Goal: Find specific page/section: Find specific page/section

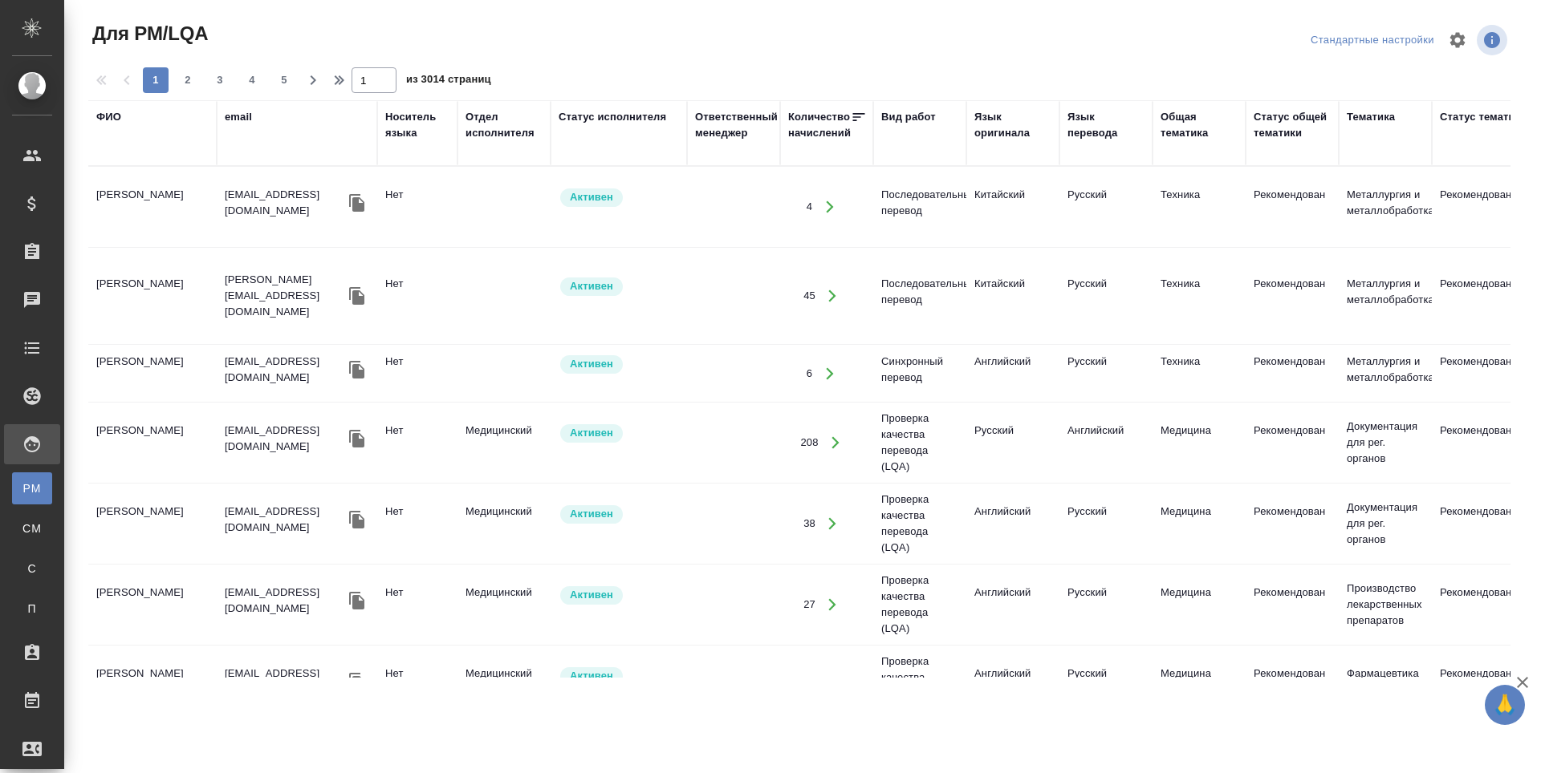
click at [111, 116] on div "ФИО" at bounding box center [108, 117] width 25 height 16
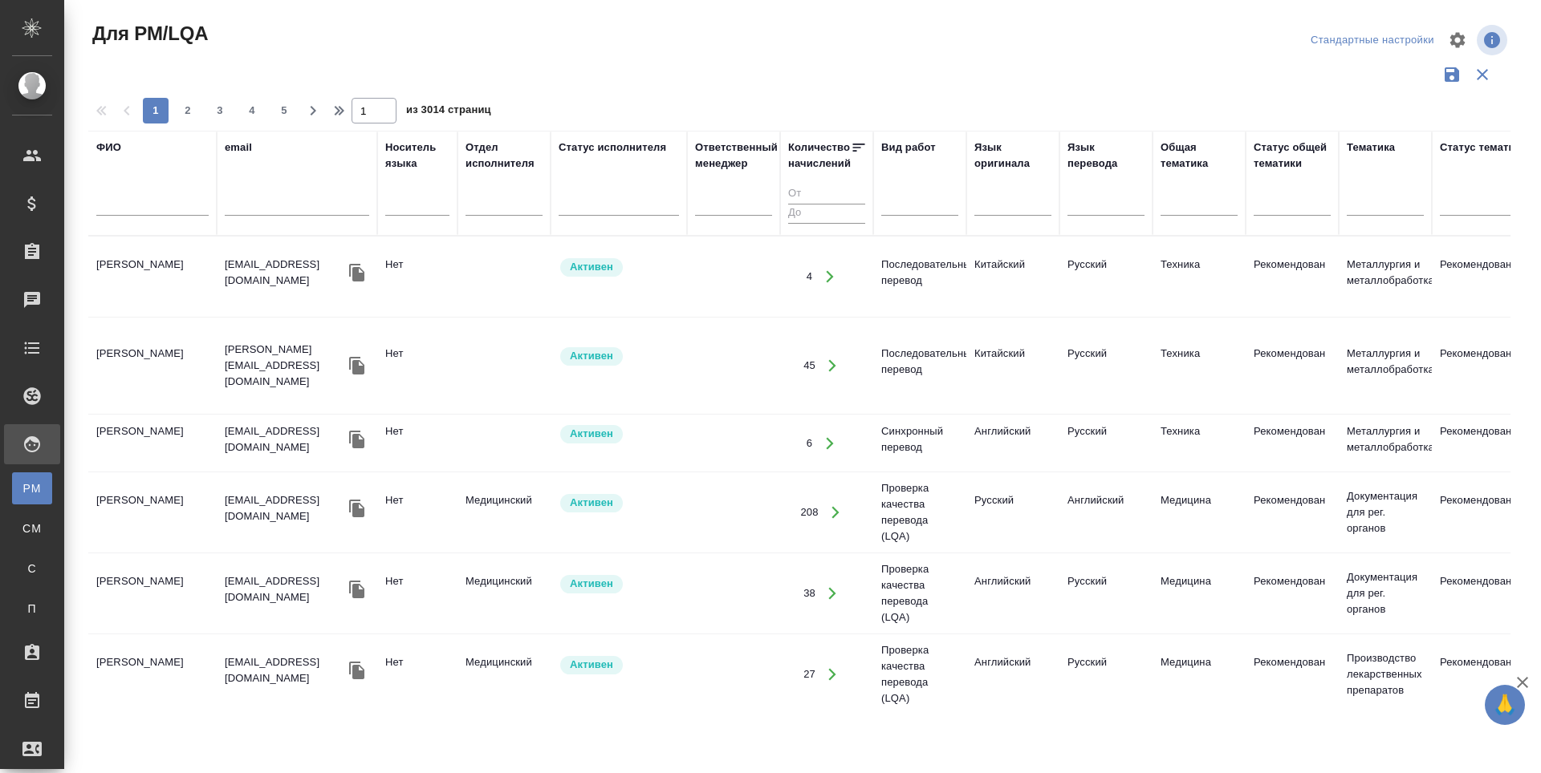
click at [125, 201] on input "text" at bounding box center [152, 206] width 112 height 20
click at [101, 201] on input "денисова Элина" at bounding box center [152, 206] width 112 height 20
type input "[PERSON_NAME]"
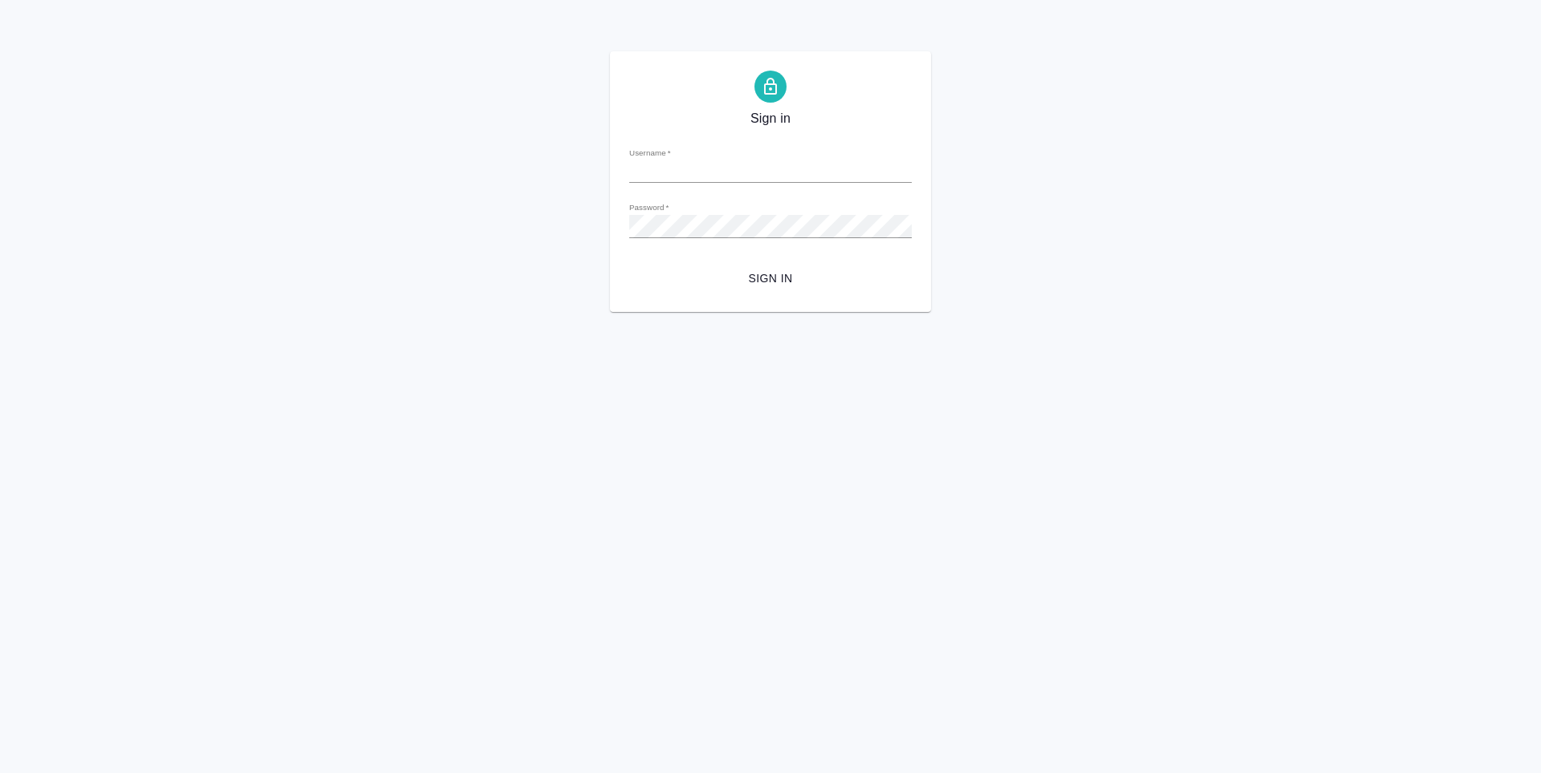
type input "n.tretyakova@awatera.com"
click at [761, 278] on span "Sign in" at bounding box center [770, 279] width 257 height 20
click at [627, 230] on div "Sign in Username   * n.tretyakova@awatera.com Password   * urlPath   * / Sign in" at bounding box center [770, 181] width 321 height 261
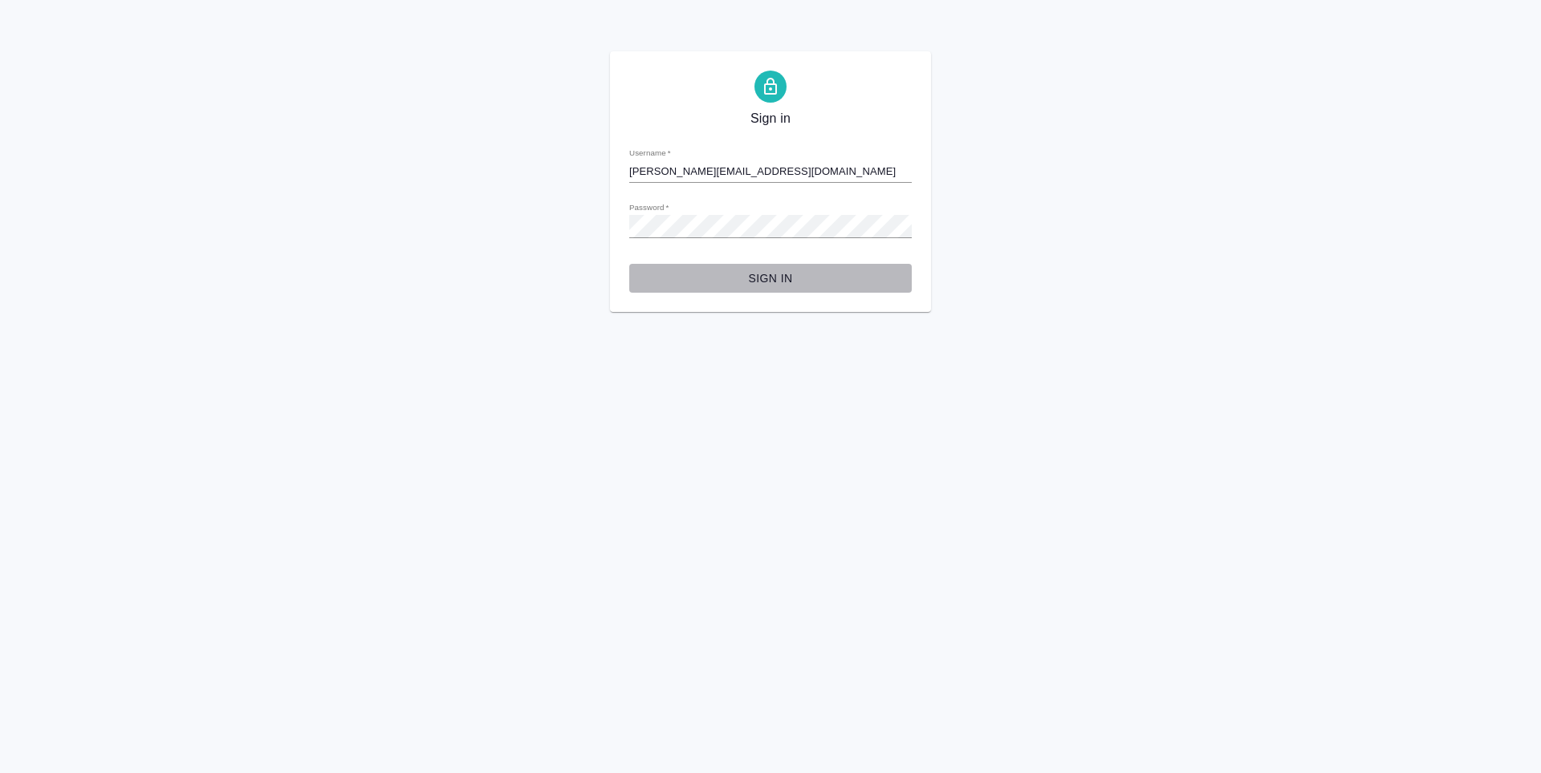
click at [757, 285] on span "Sign in" at bounding box center [770, 279] width 257 height 20
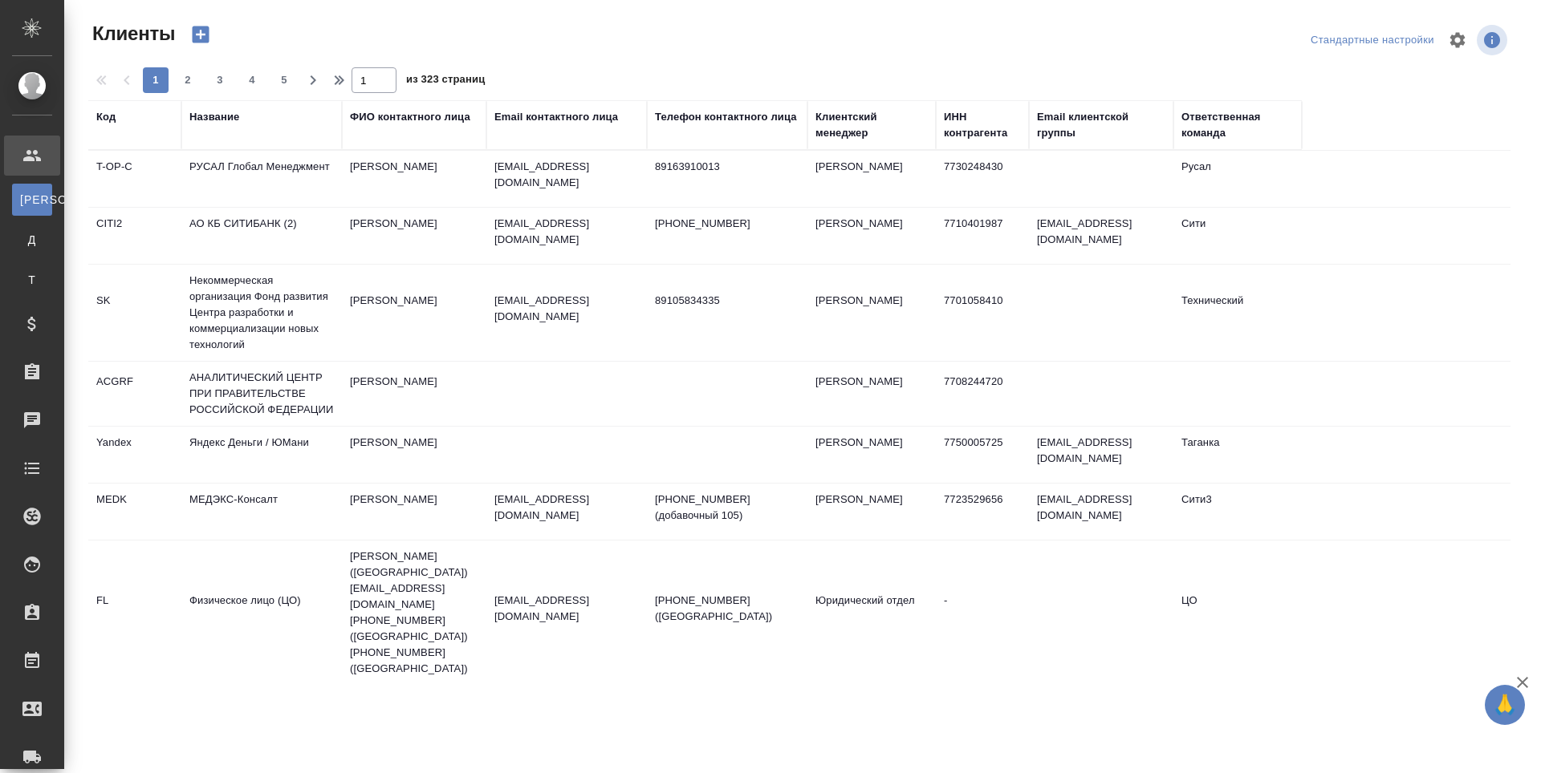
select select "RU"
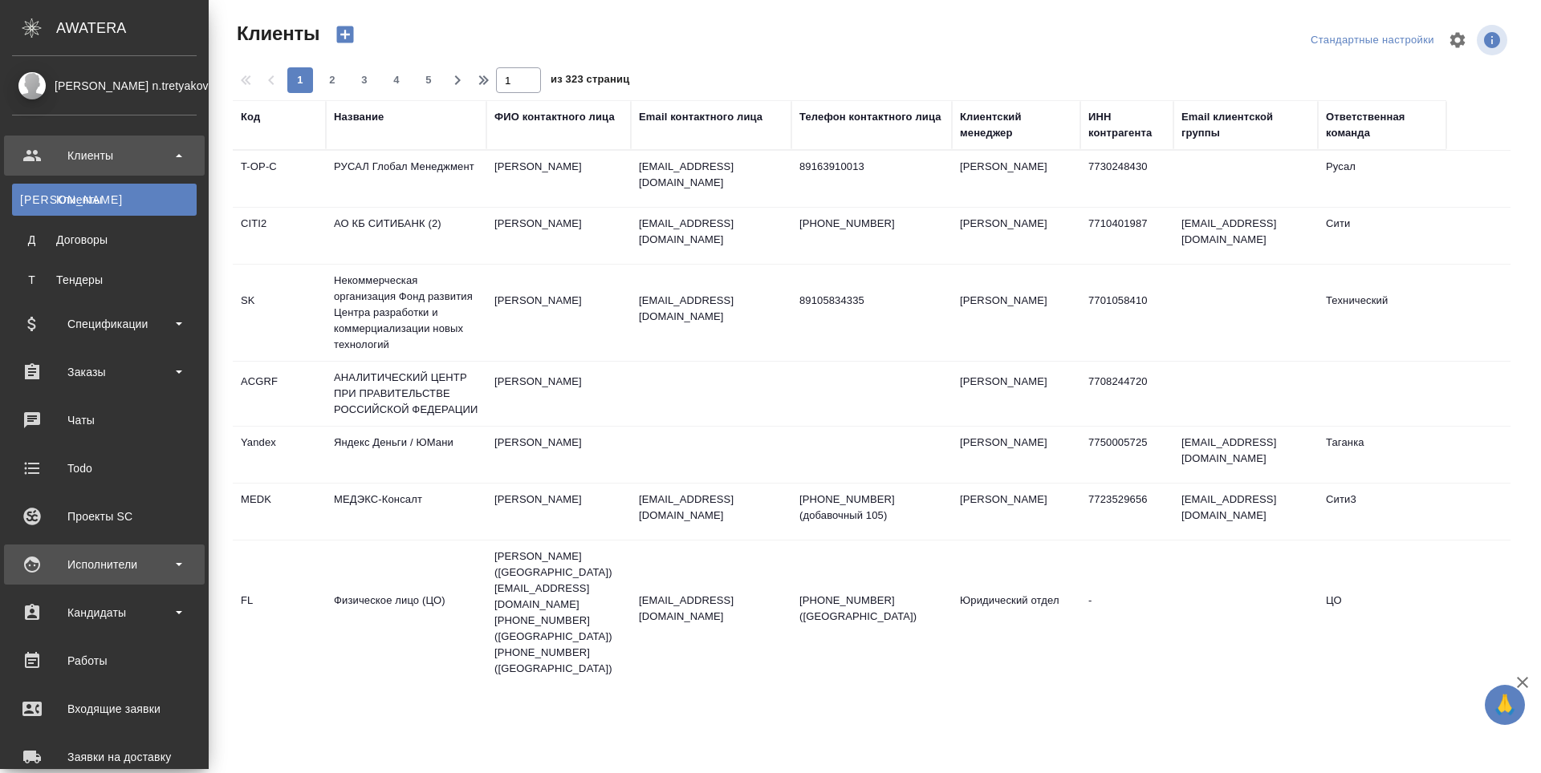
click at [31, 559] on div "Исполнители" at bounding box center [104, 565] width 185 height 24
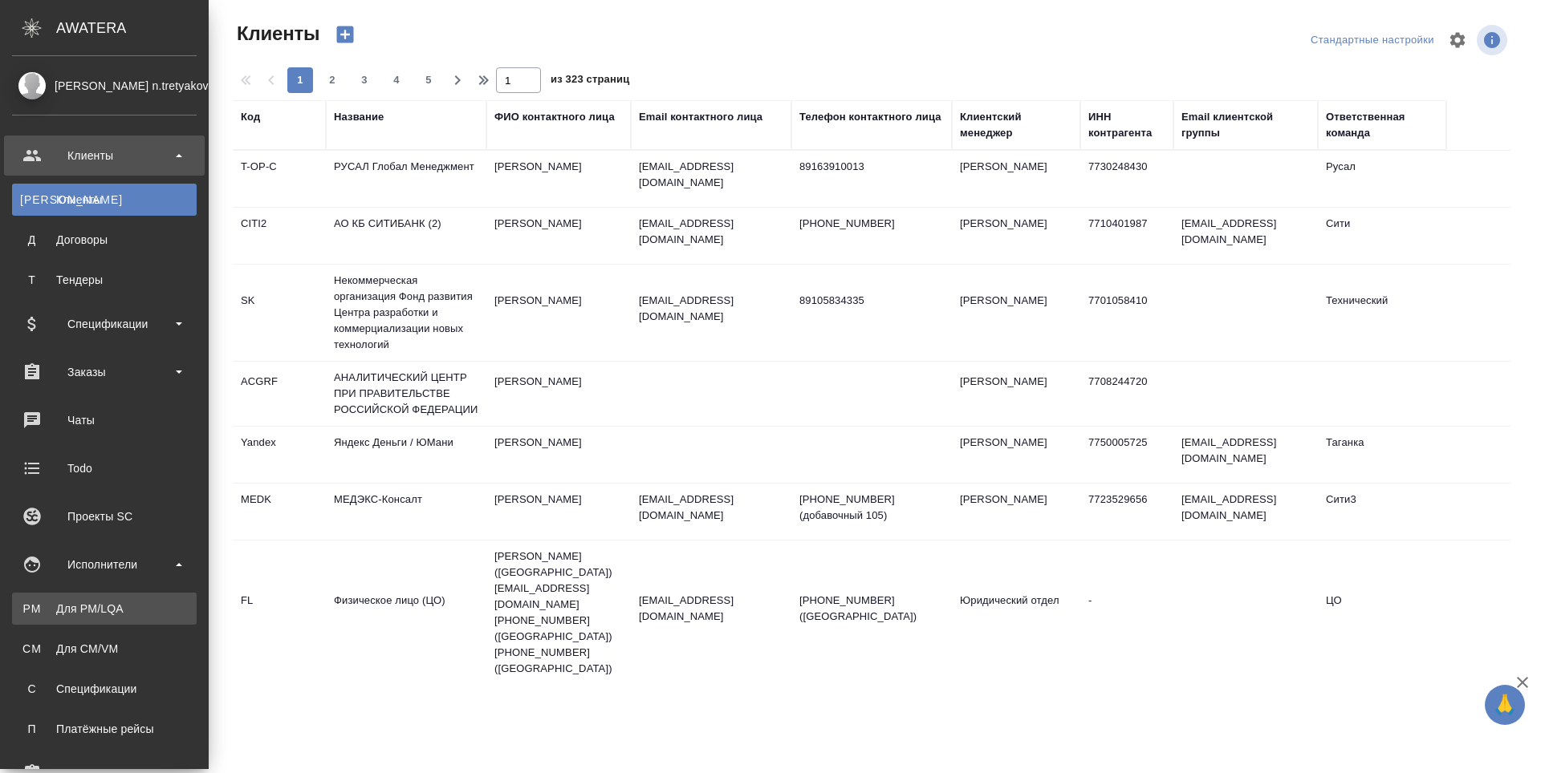
click at [43, 605] on div "Для PM/LQA" at bounding box center [104, 609] width 168 height 16
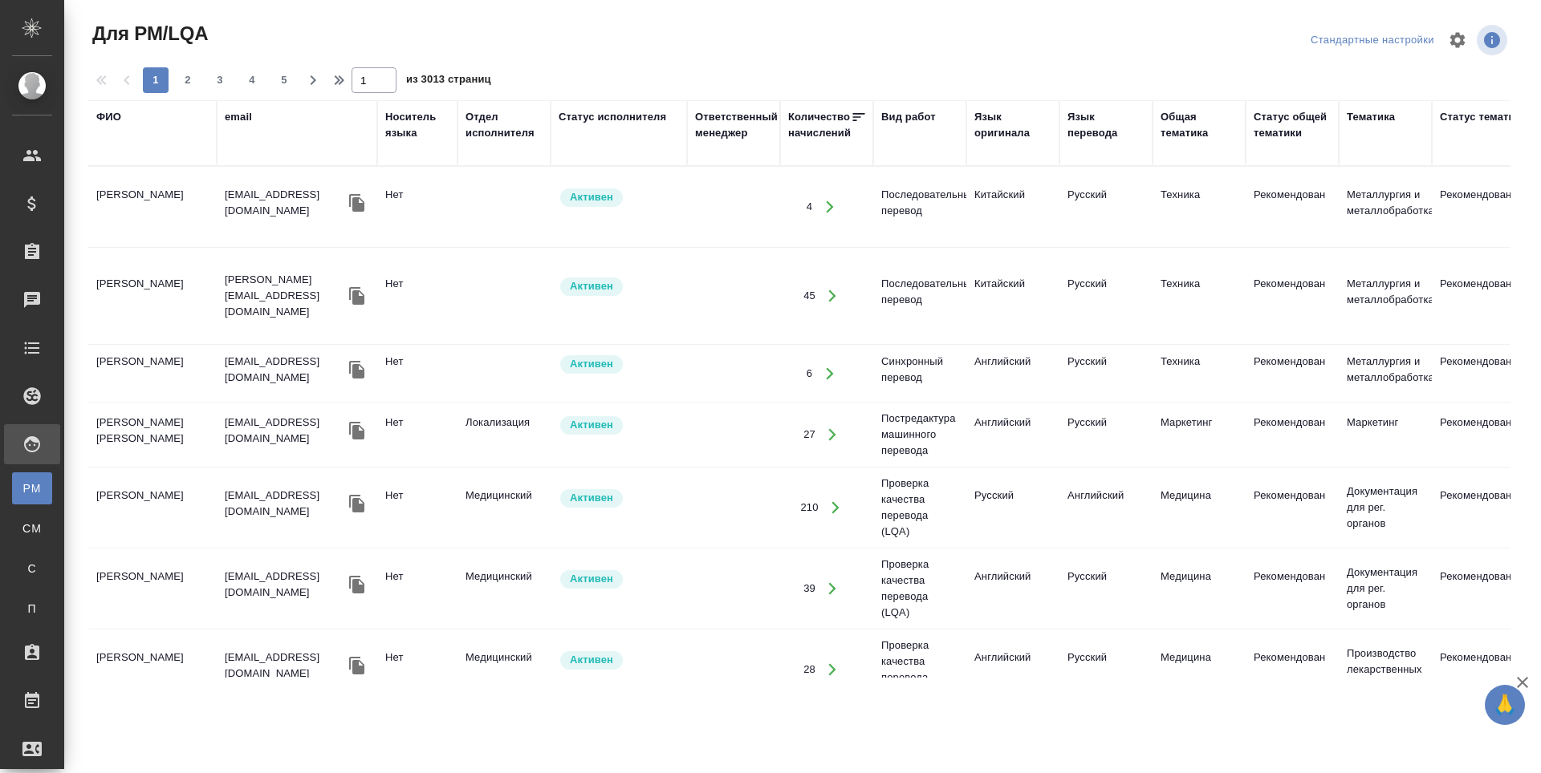
click at [108, 114] on div "ФИО" at bounding box center [108, 117] width 25 height 16
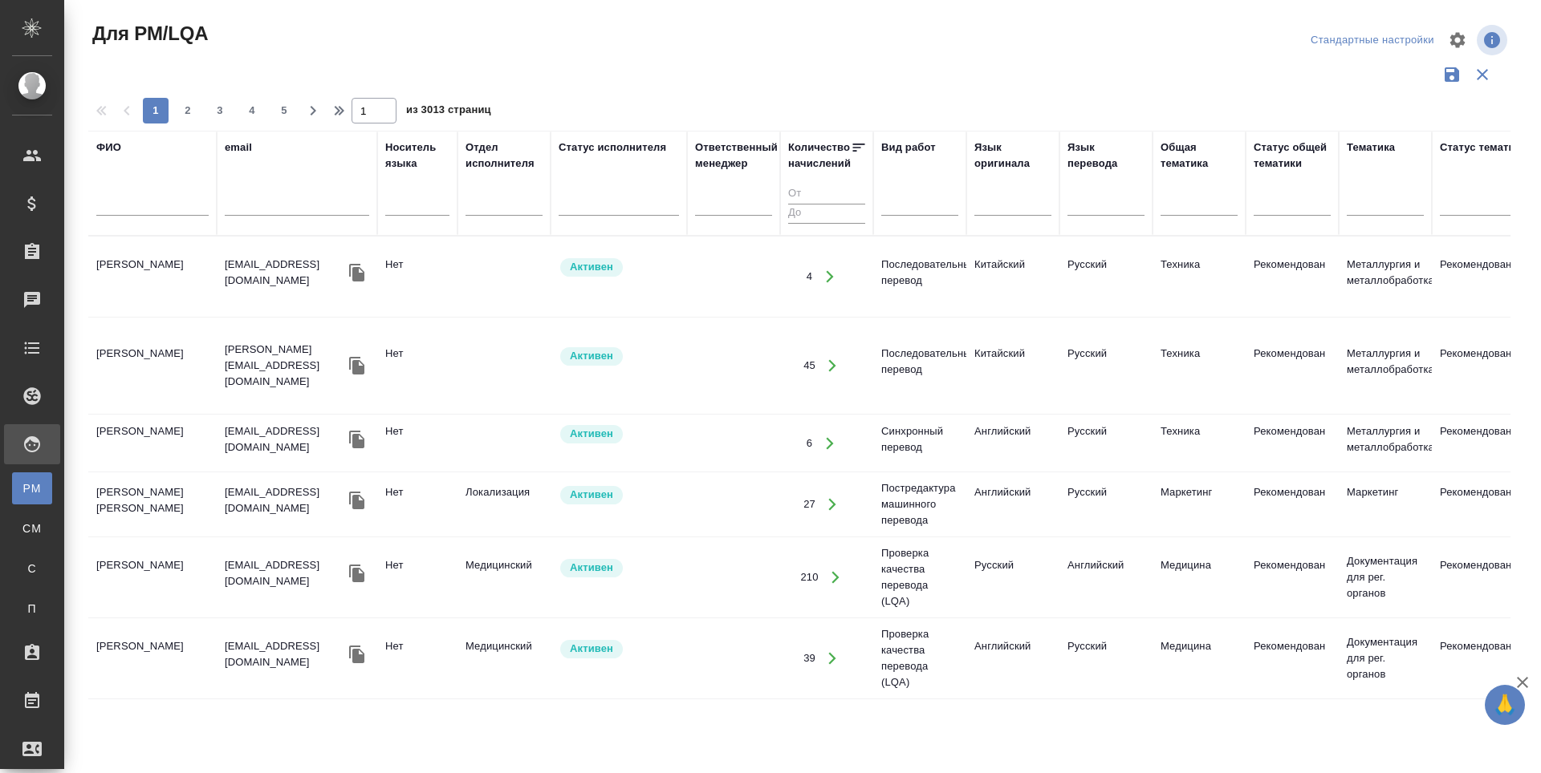
click at [112, 209] on input "text" at bounding box center [152, 206] width 112 height 20
type input "денисова"
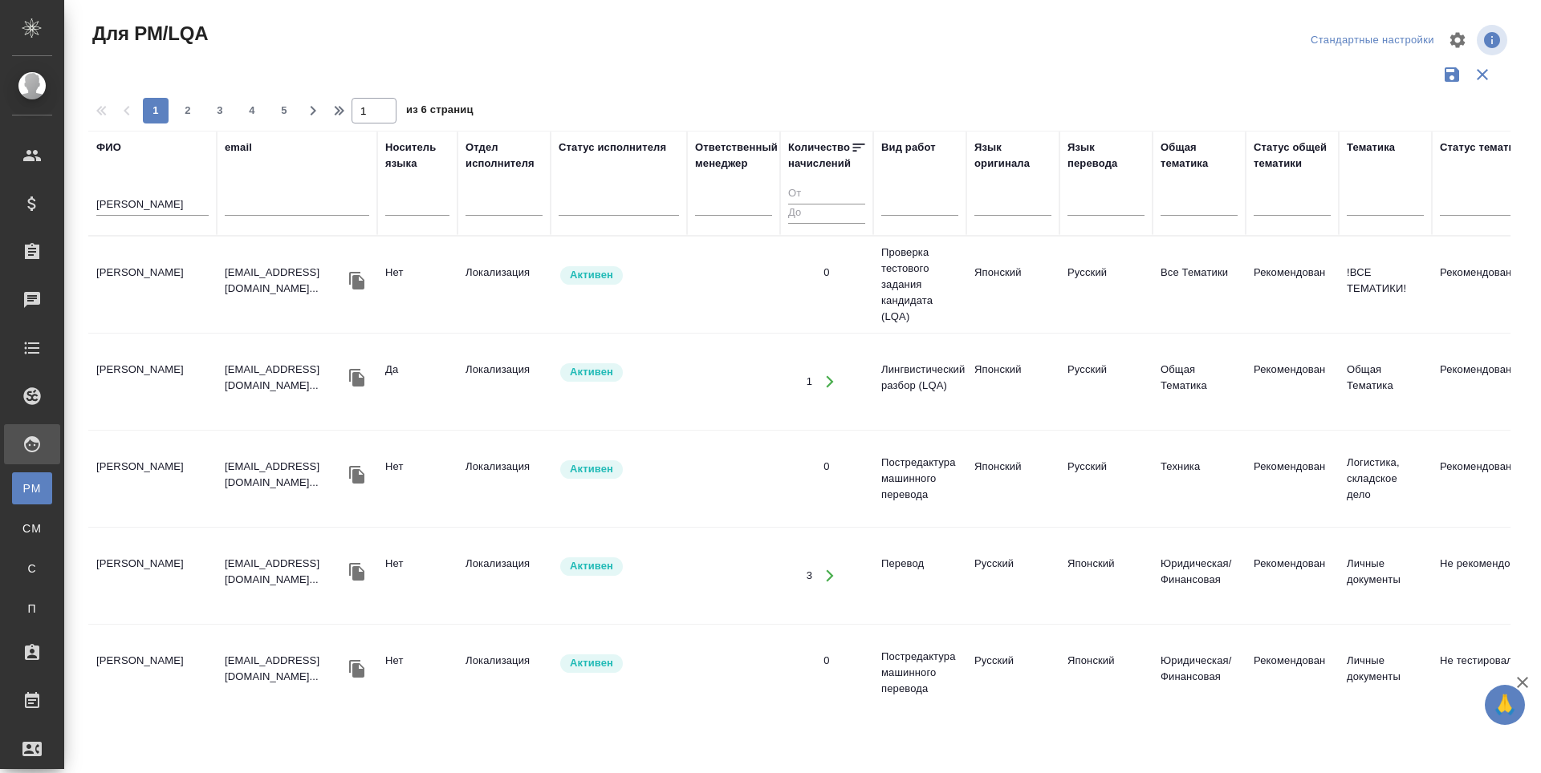
click at [124, 283] on td "Денисова Елена" at bounding box center [152, 285] width 128 height 56
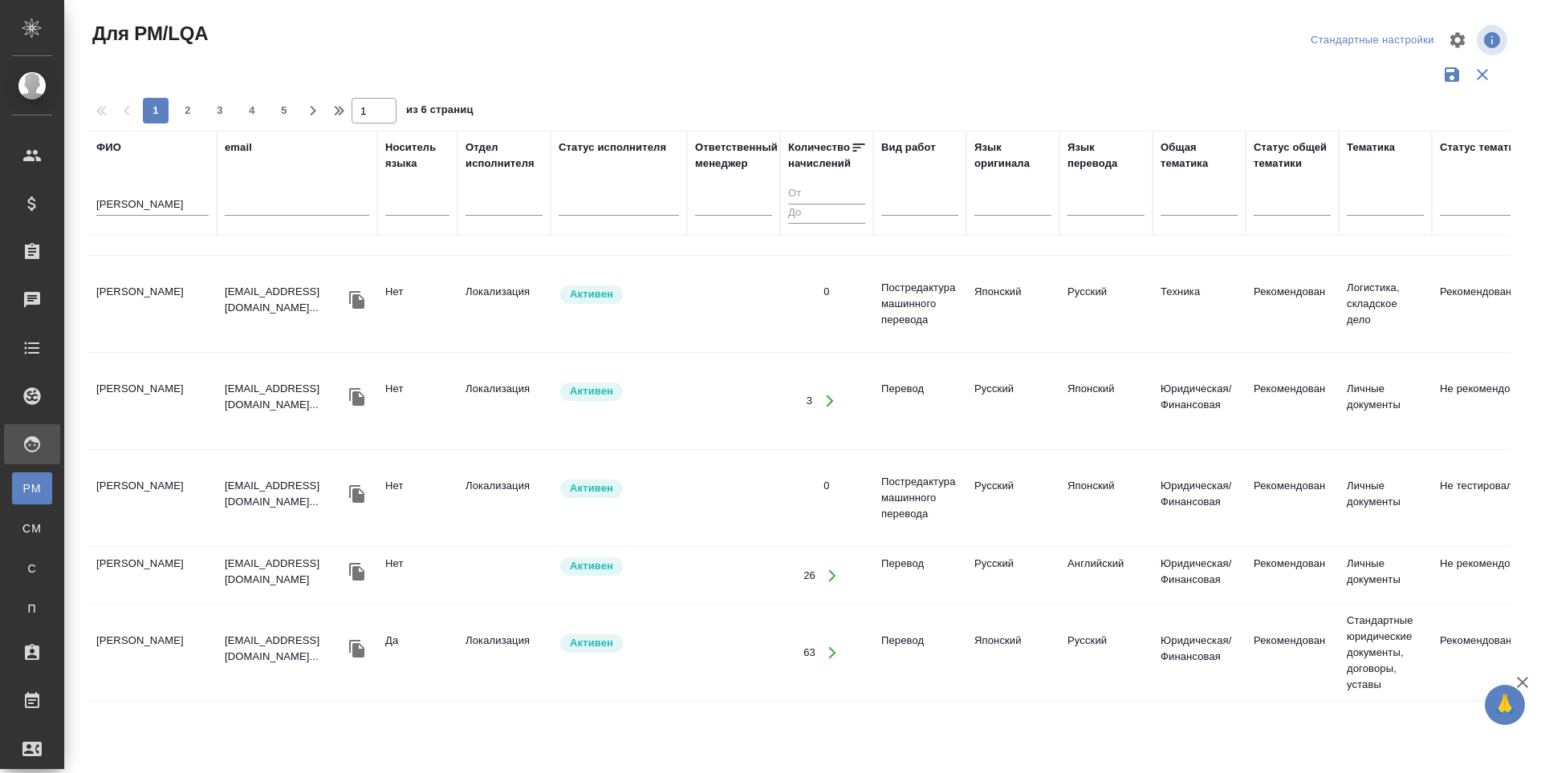
scroll to position [241, 0]
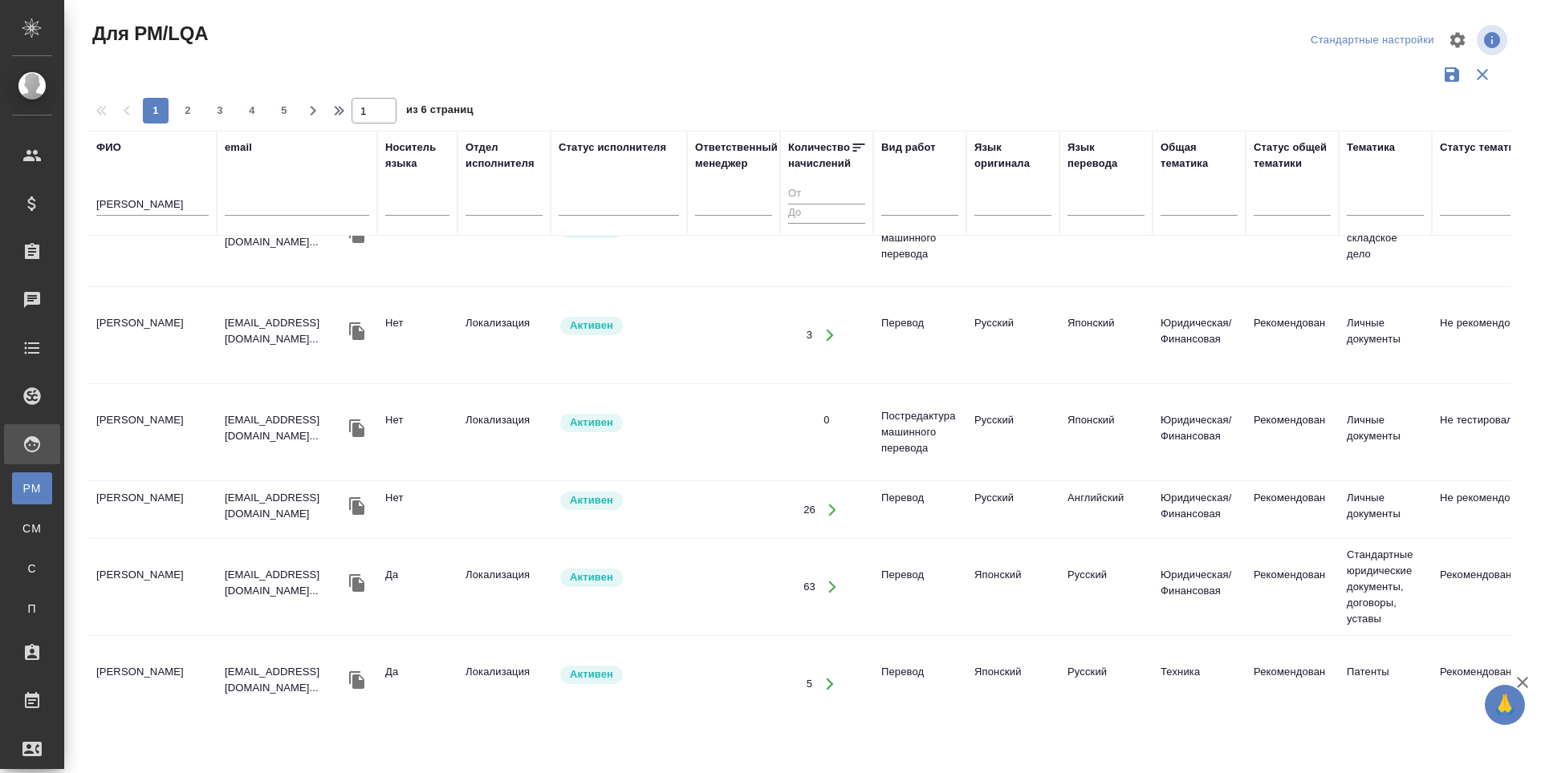
click at [166, 559] on td "Денисова Елена" at bounding box center [152, 587] width 128 height 56
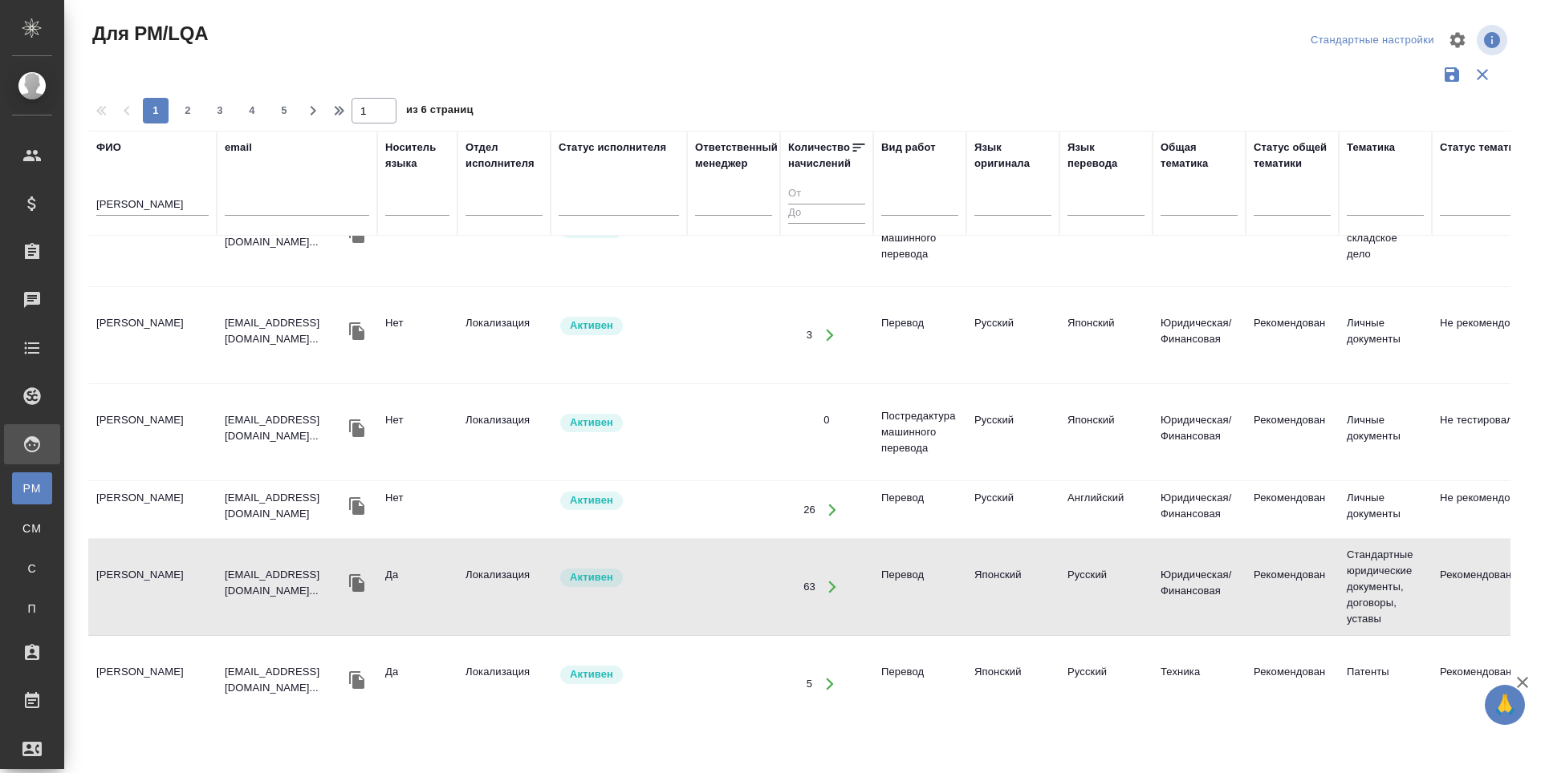
click at [148, 482] on td "[PERSON_NAME]" at bounding box center [152, 510] width 128 height 56
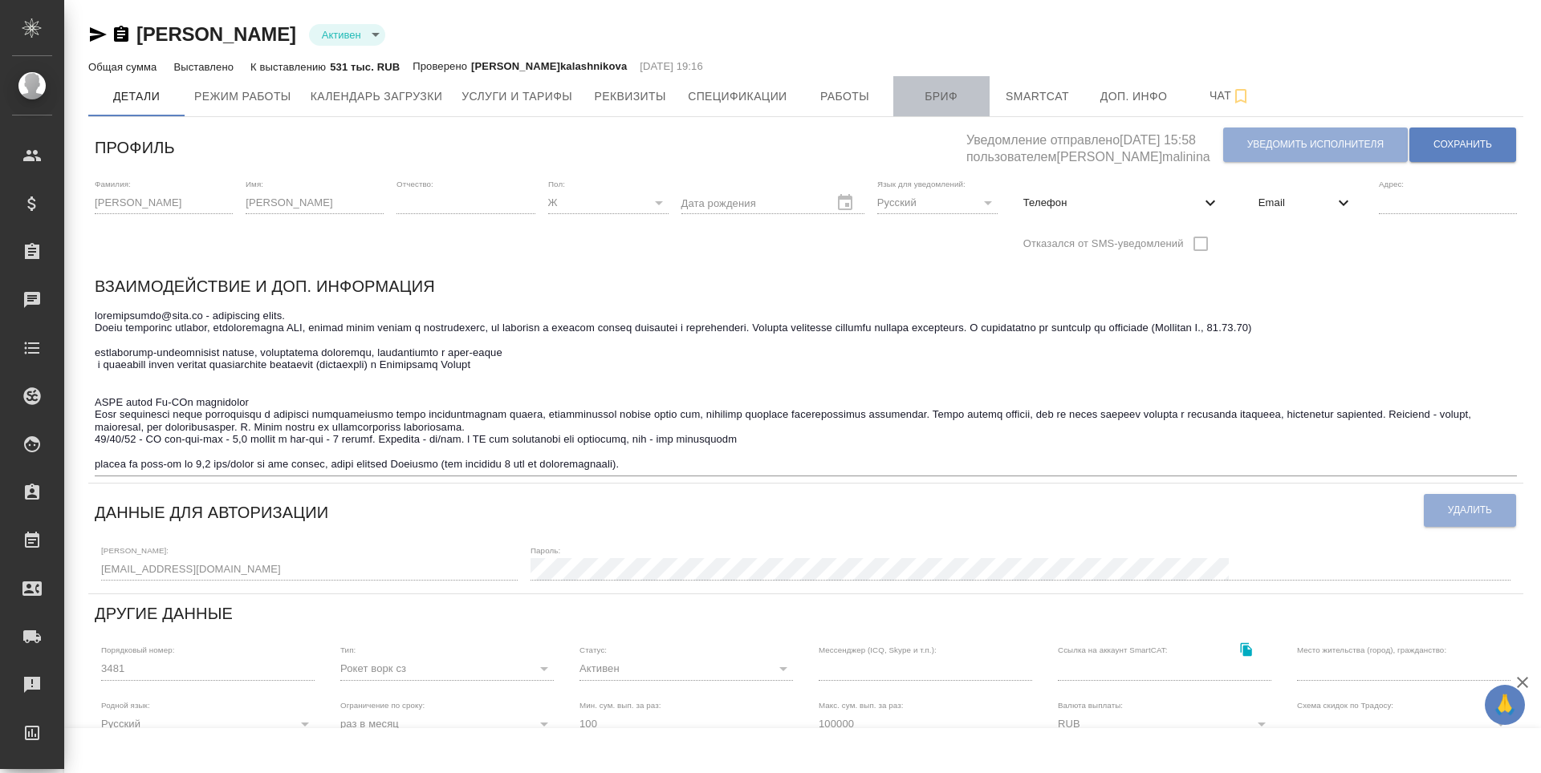
click at [919, 108] on button "Бриф" at bounding box center [941, 96] width 96 height 40
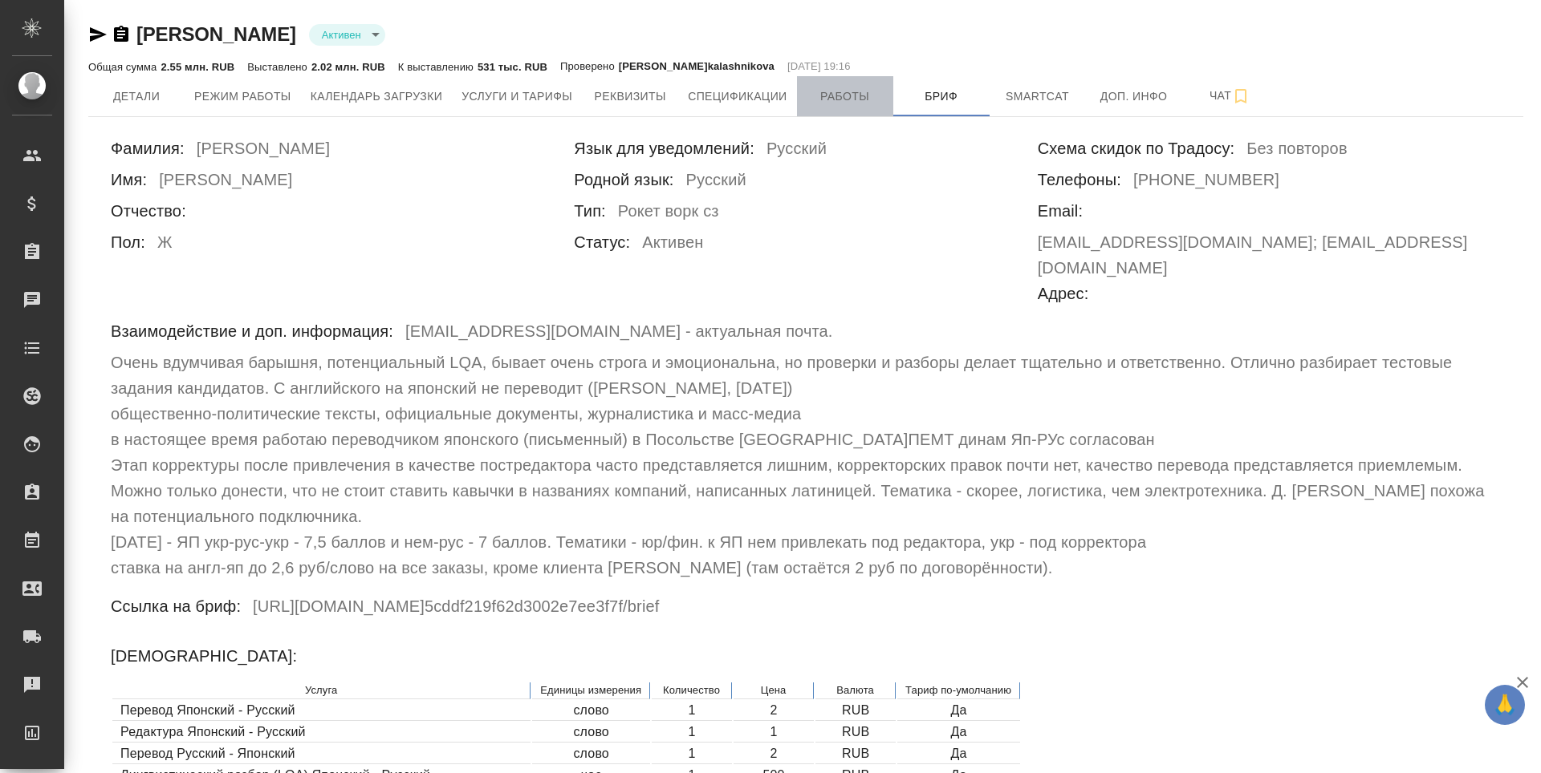
click at [839, 101] on span "Работы" at bounding box center [844, 97] width 77 height 20
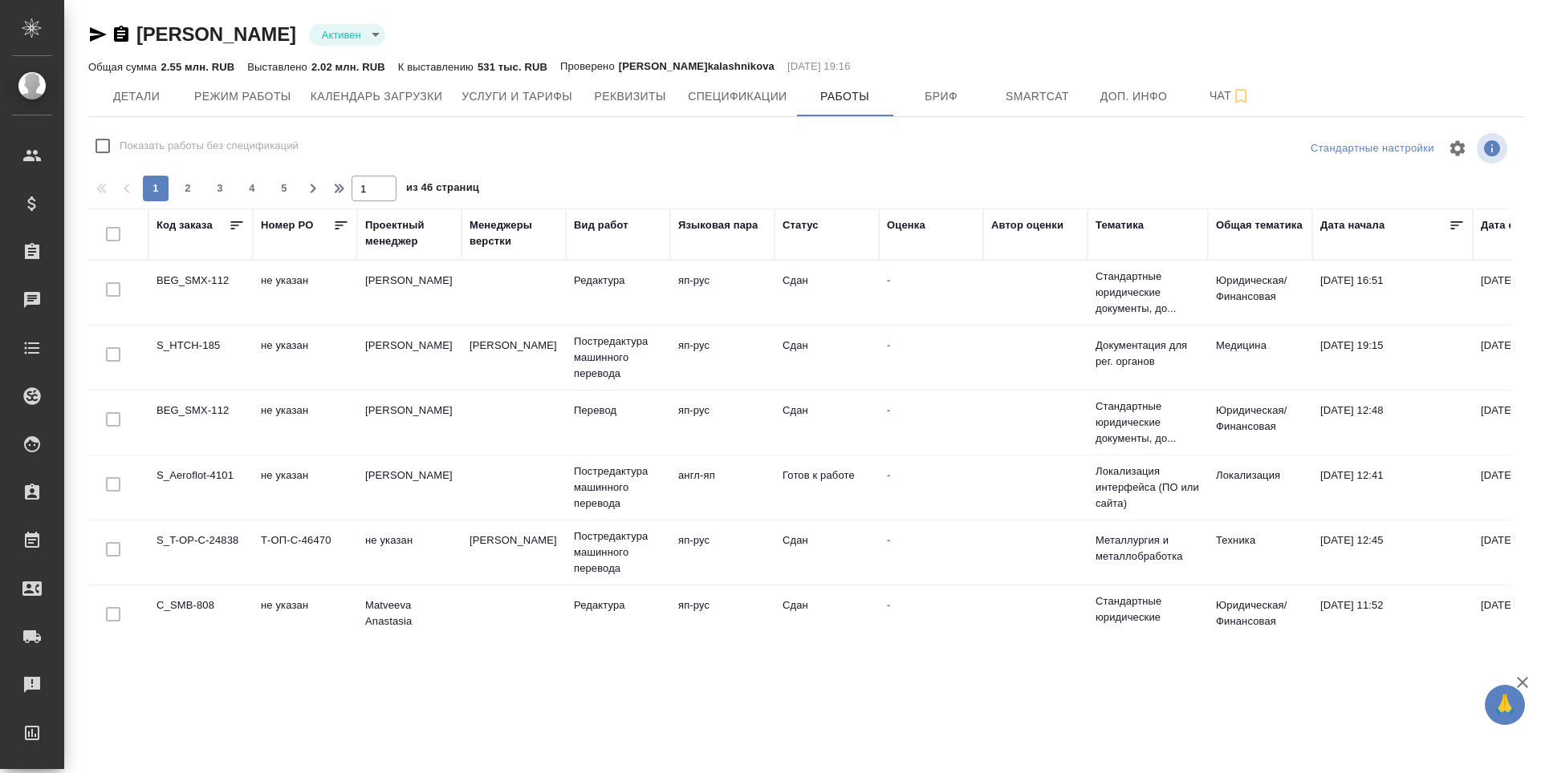
click at [1378, 225] on div "Дата начала" at bounding box center [1352, 225] width 64 height 16
select select "7"
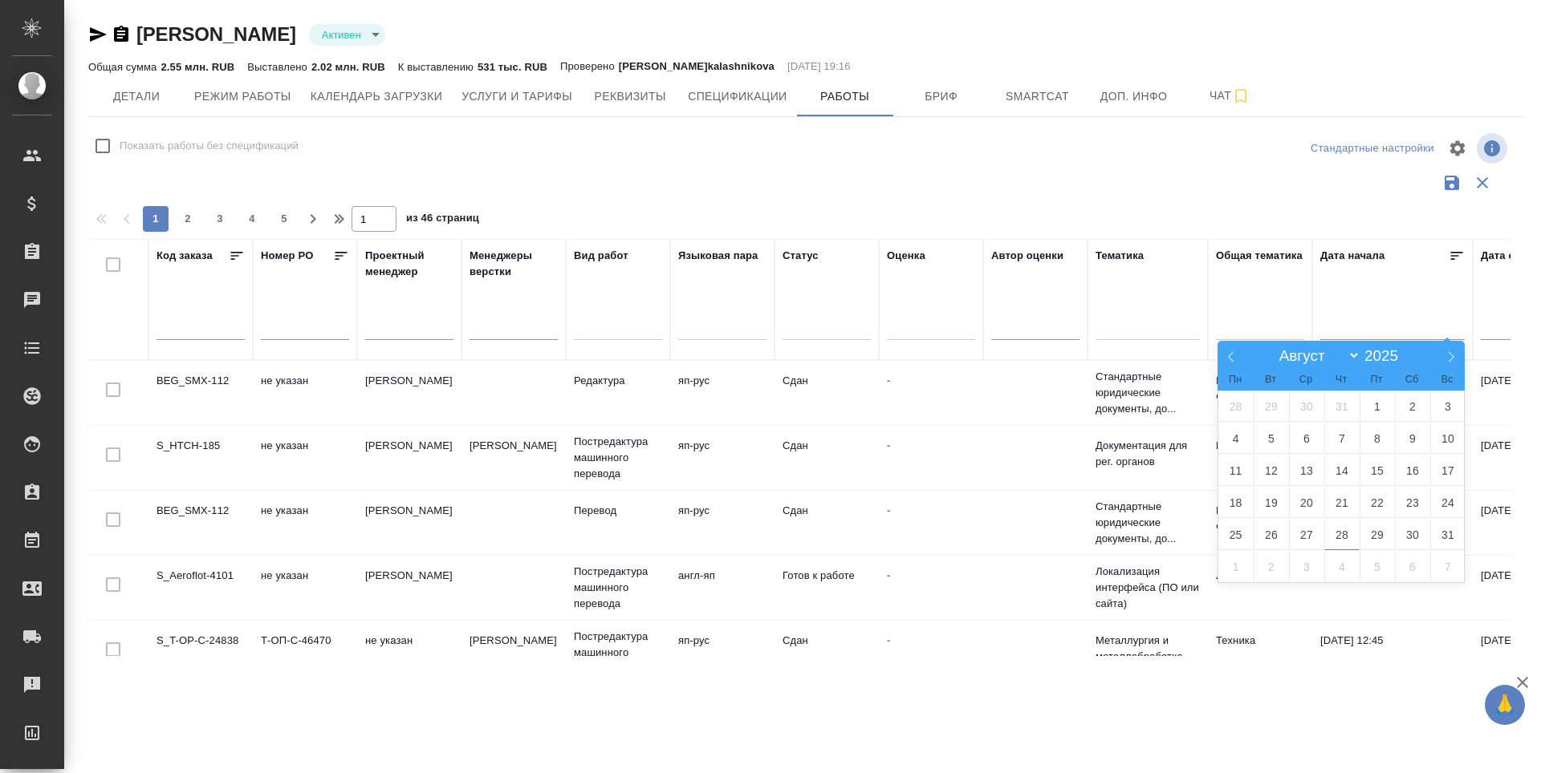
click at [1331, 336] on body "🙏 .cls-1 fill:#fff; AWATERA Третьякова Наталия n.tretyakova Клиенты Спецификаци…" at bounding box center [770, 386] width 1541 height 773
click at [1238, 510] on span "18" at bounding box center [1235, 502] width 35 height 31
type input "18.08"
drag, startPoint x: 1238, startPoint y: 510, endPoint x: 1338, endPoint y: 538, distance: 103.4
click at [1338, 538] on div "28 29 30 31 1 2 3 4 5 6 7 8 9 10 11 12 13 14 15 16 17 18 19 20 21 22 23 24 25 2…" at bounding box center [1341, 487] width 247 height 192
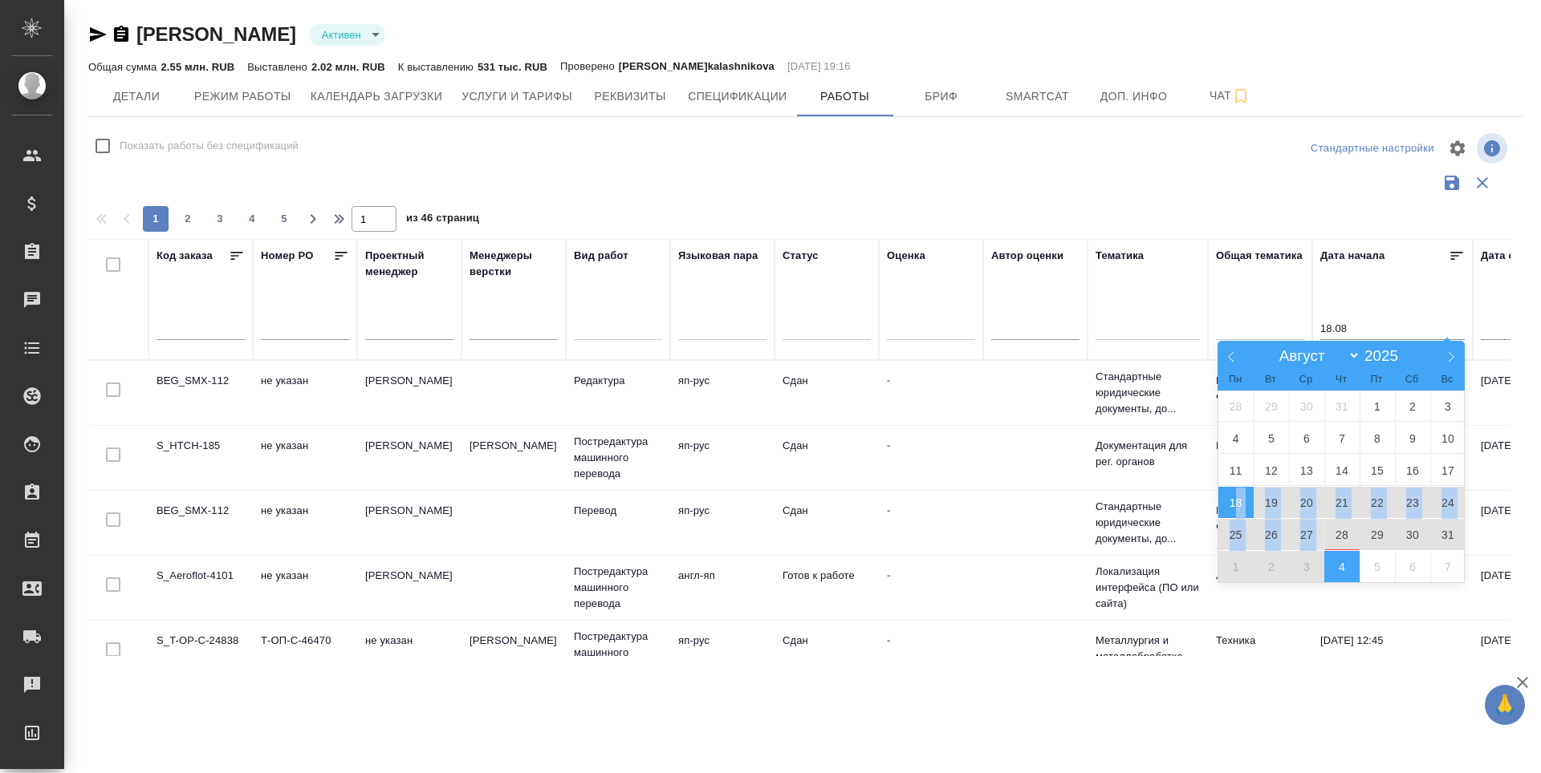
click at [1288, 668] on div ".cls-1 fill:#fff; AWATERA Третьякова Наталия n.tretyakova Клиенты Спецификации …" at bounding box center [770, 386] width 1541 height 773
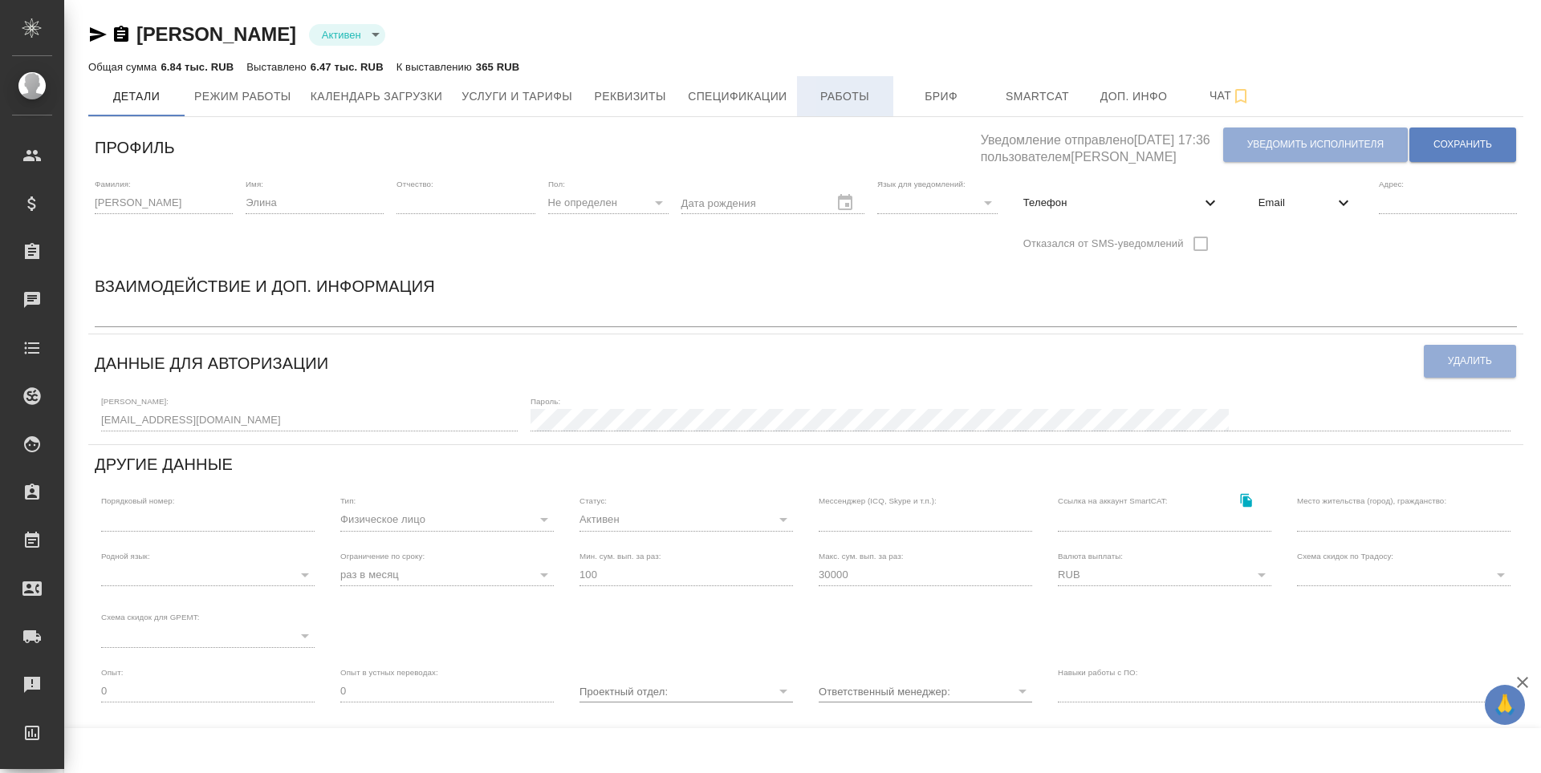
click at [828, 99] on span "Работы" at bounding box center [844, 97] width 77 height 20
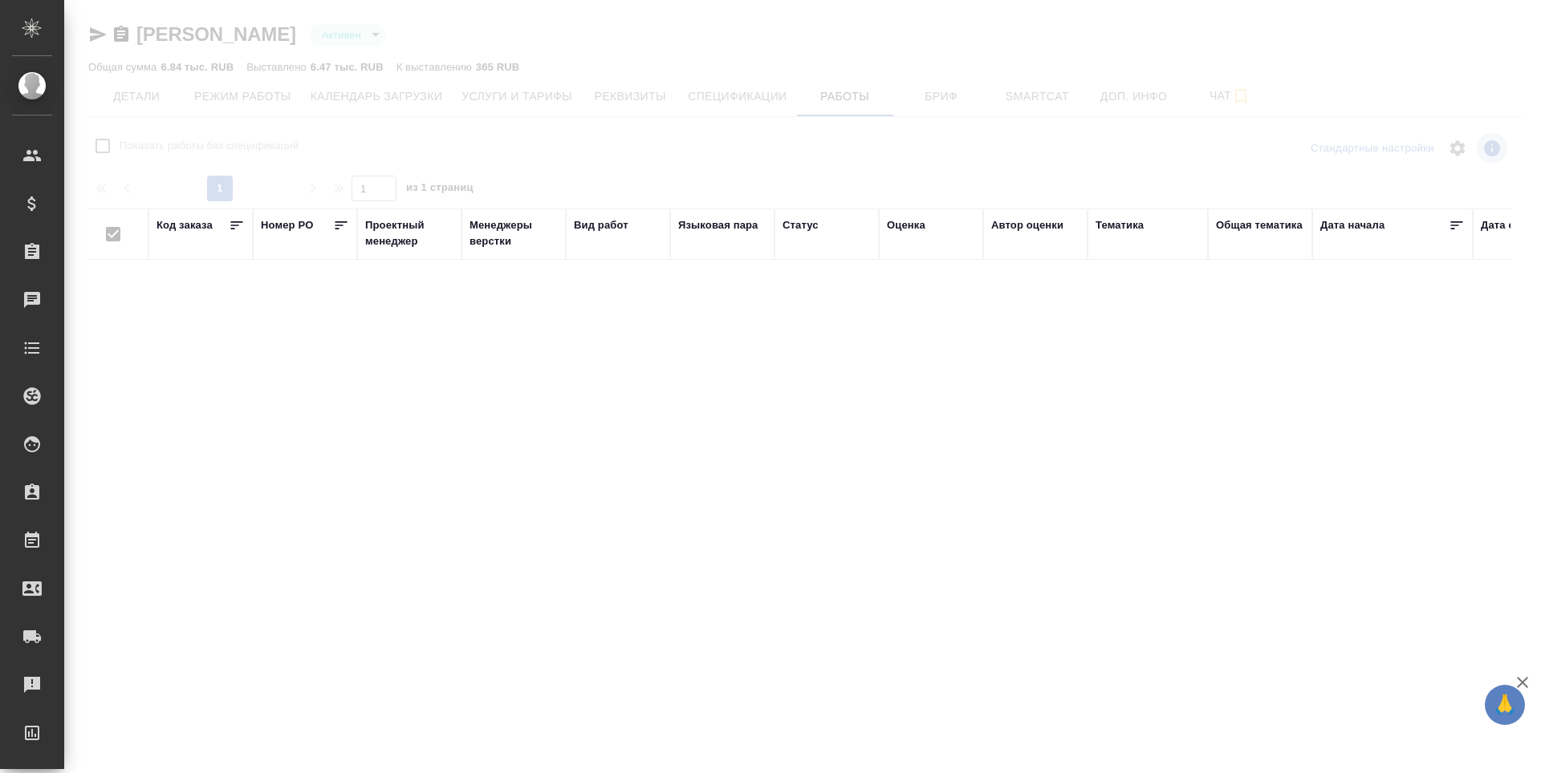
checkbox input "false"
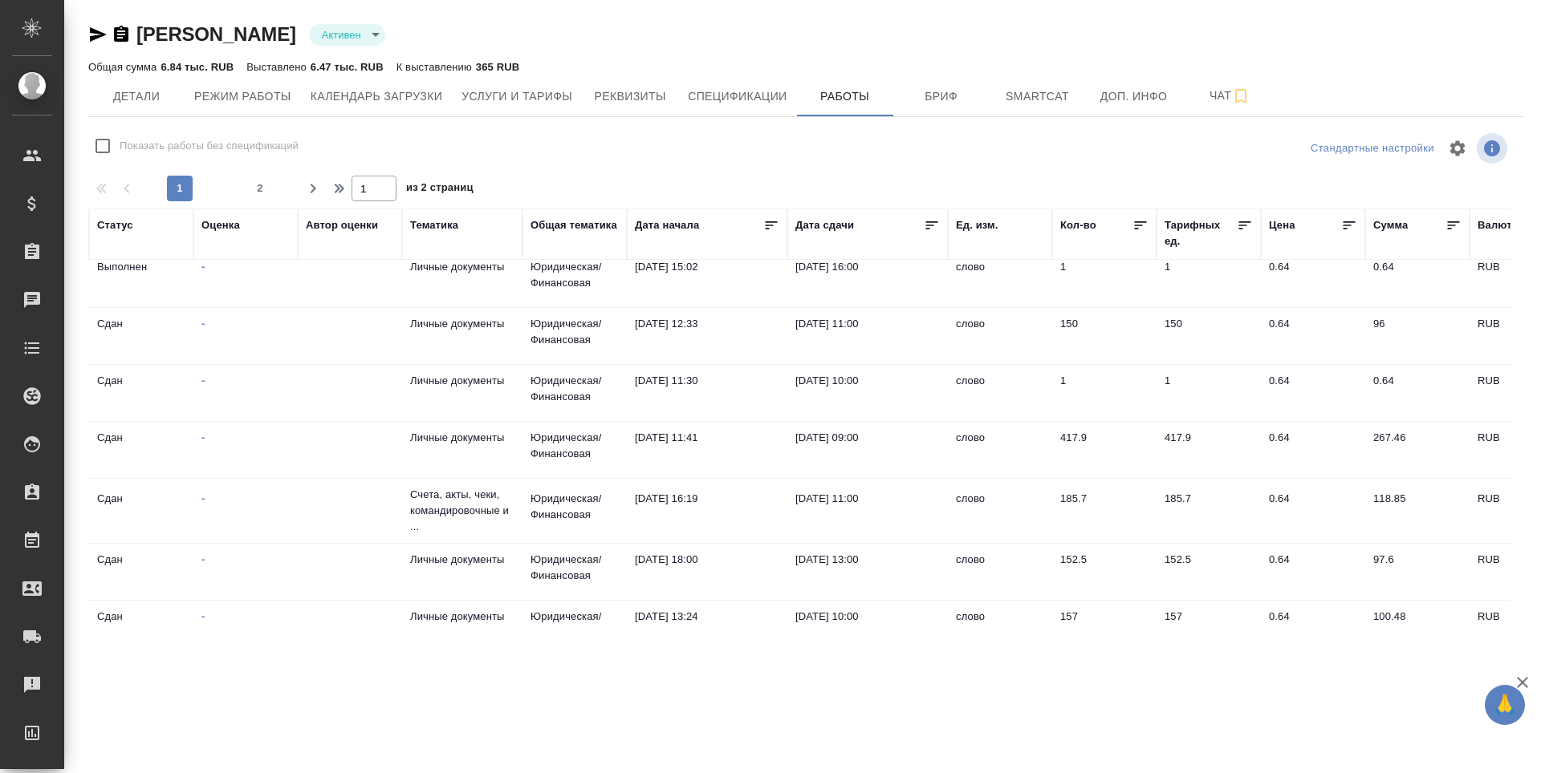
scroll to position [0, 685]
